Goal: Navigation & Orientation: Understand site structure

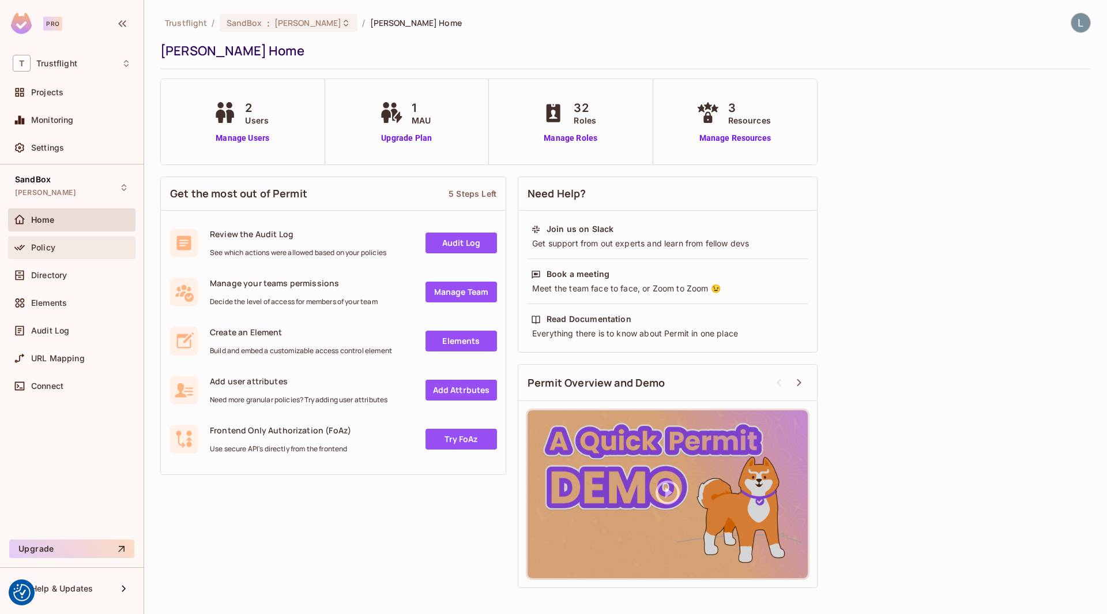
click at [71, 247] on div "Policy" at bounding box center [81, 247] width 100 height 9
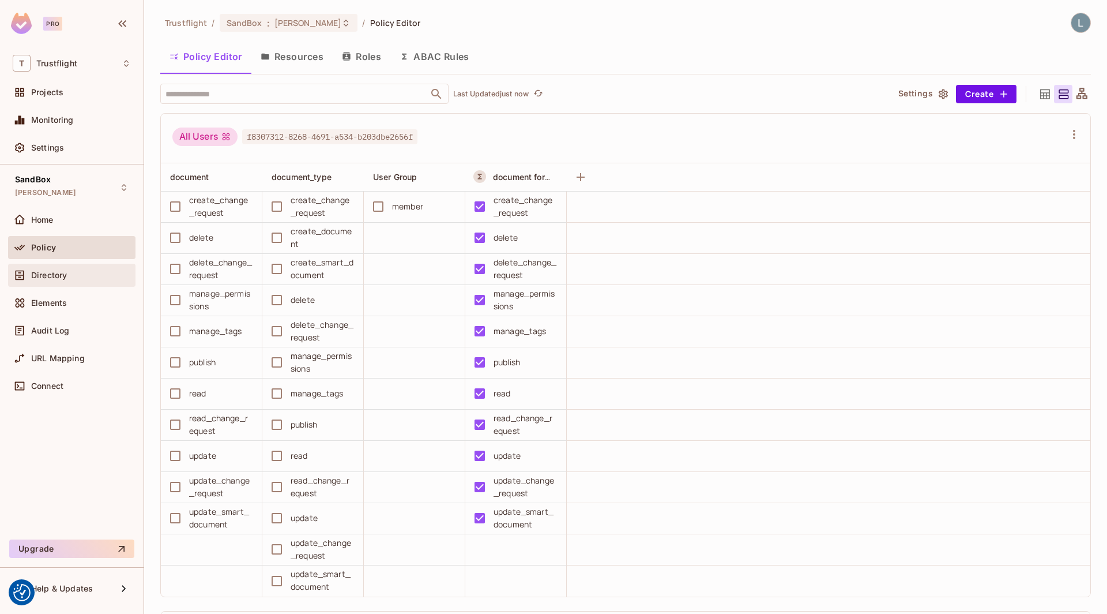
click at [75, 281] on div "Directory" at bounding box center [71, 275] width 127 height 23
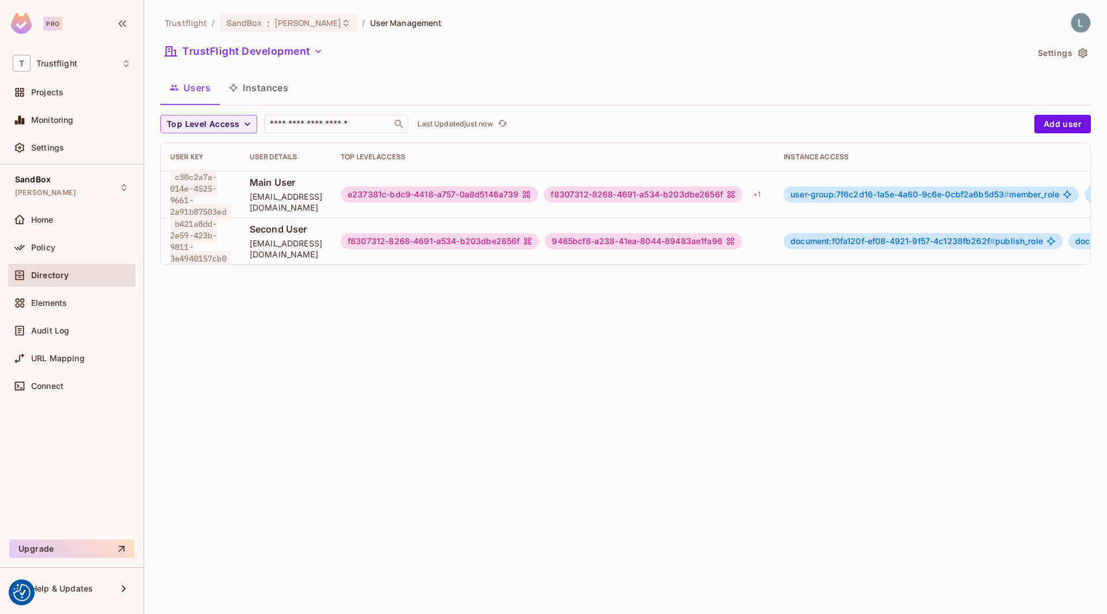
click at [725, 233] on div "9465bcf8-a238-41ea-8044-89483ae1fa96" at bounding box center [643, 241] width 197 height 16
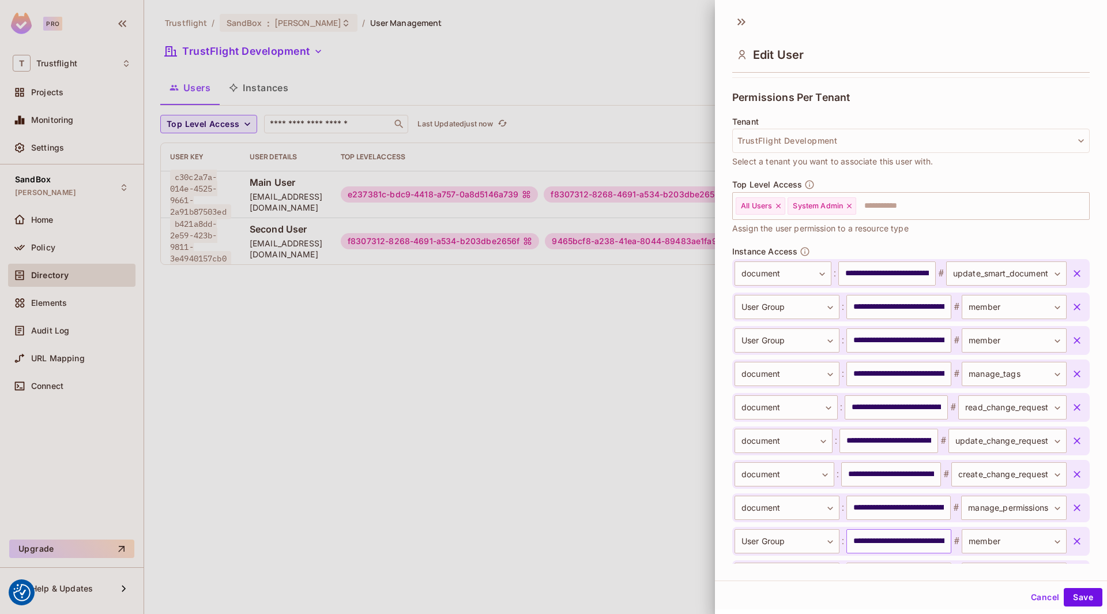
scroll to position [244, 0]
click at [638, 315] on div at bounding box center [553, 307] width 1107 height 614
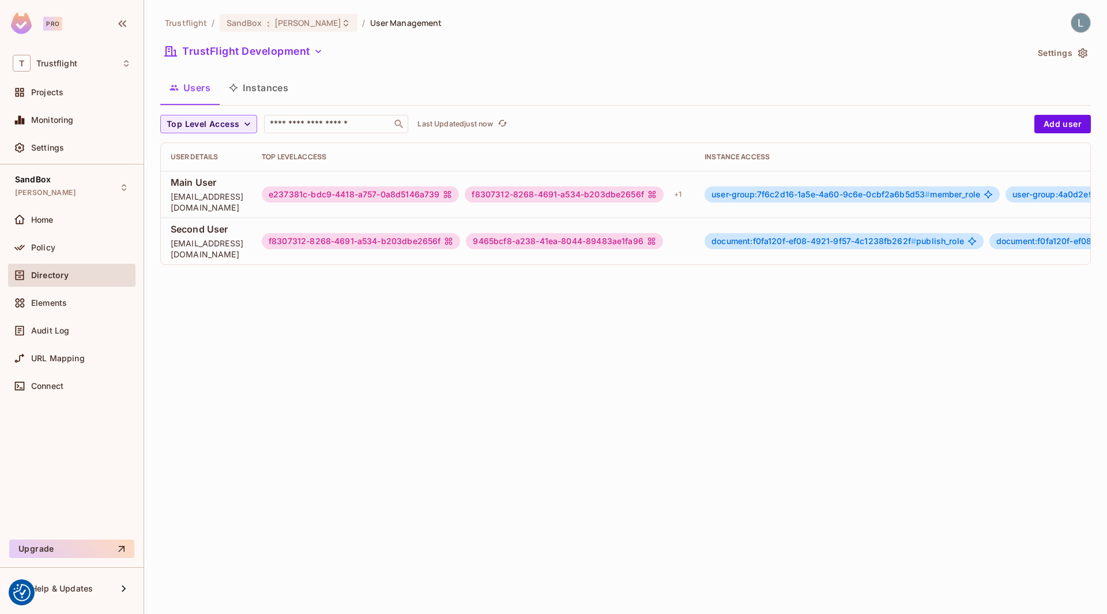
scroll to position [0, 98]
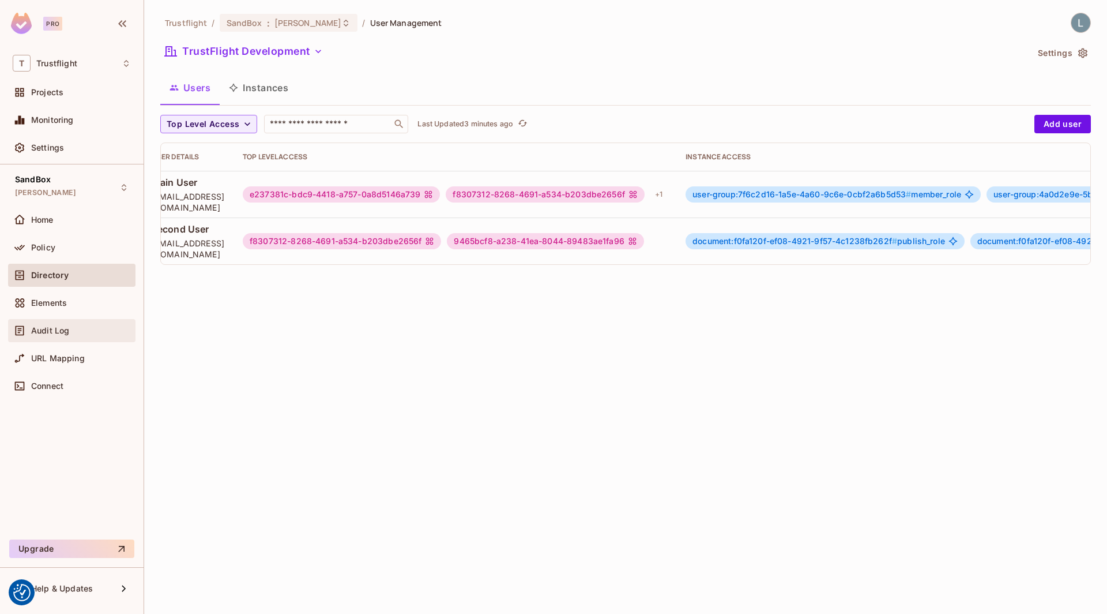
click at [70, 328] on div "Audit Log" at bounding box center [81, 330] width 100 height 9
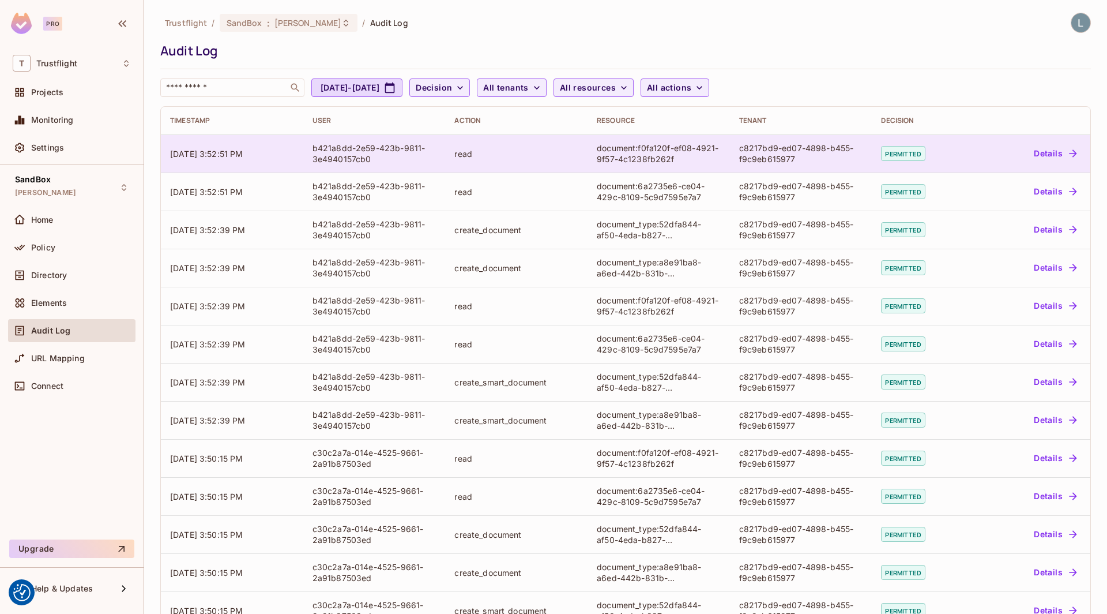
click at [1050, 149] on button "Details" at bounding box center [1055, 153] width 52 height 18
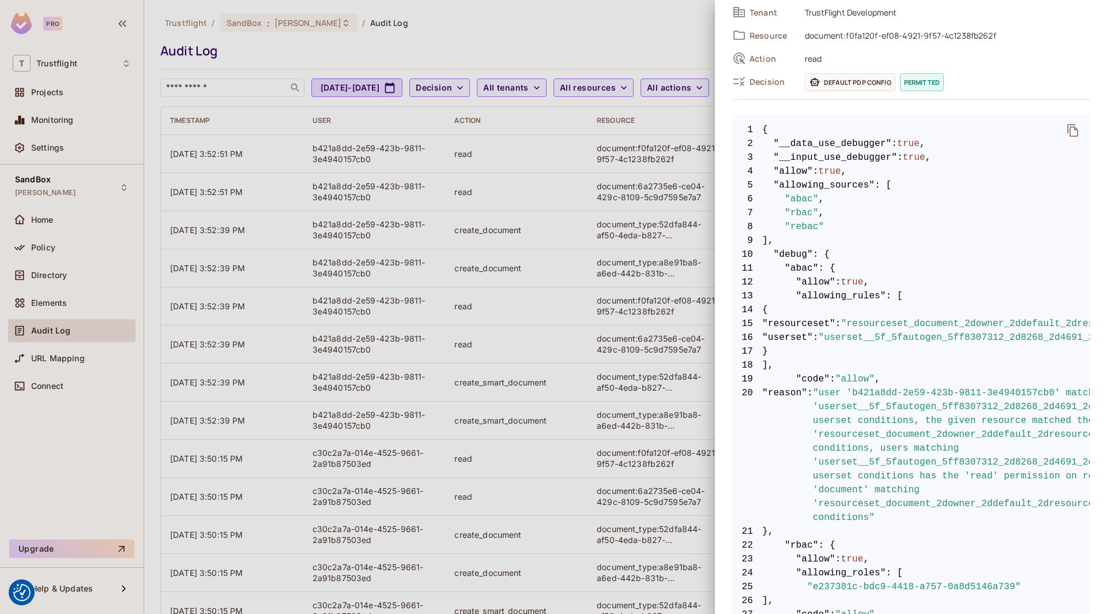
scroll to position [116, 0]
click at [549, 39] on div at bounding box center [553, 307] width 1107 height 614
